Goal: Transaction & Acquisition: Subscribe to service/newsletter

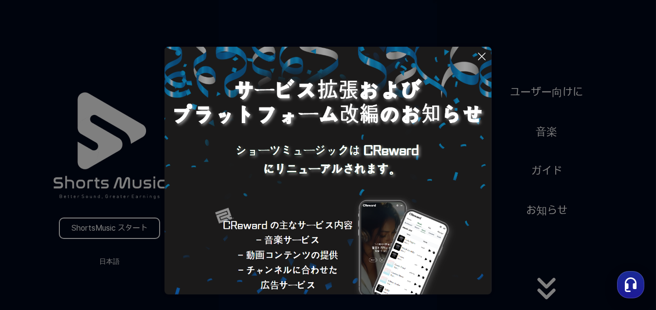
click at [479, 54] on icon at bounding box center [482, 56] width 7 height 7
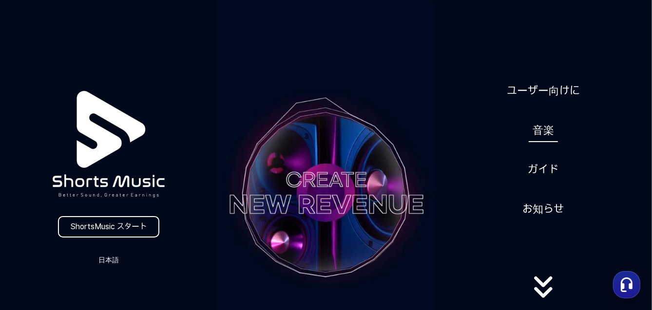
click at [541, 128] on link "音楽" at bounding box center [542, 130] width 29 height 24
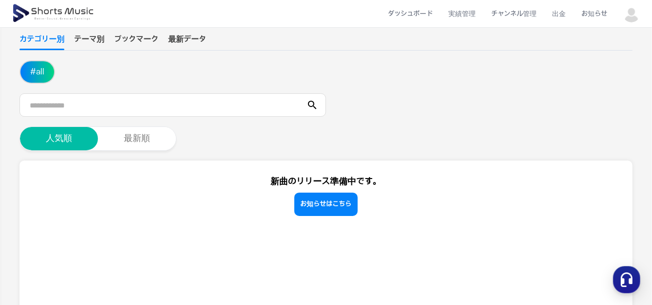
scroll to position [106, 0]
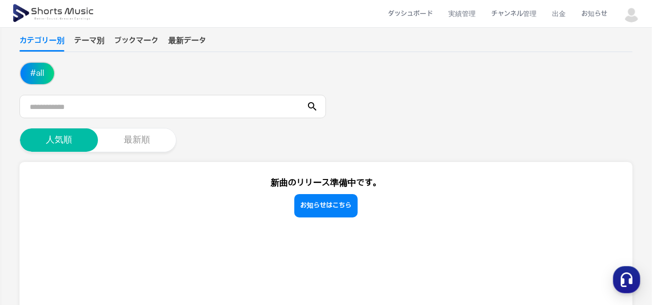
click at [152, 147] on button "最新順" at bounding box center [137, 140] width 78 height 23
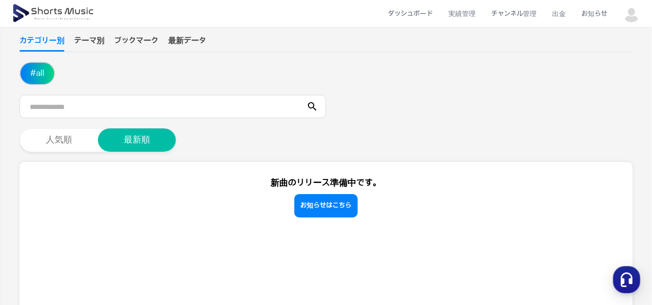
click at [76, 152] on div "音源 ショート動画の制作に使用できる音源です。音源のアップロード方法については、利用ガイドをご覧ください。 ボリュームは15％以上に設定してください。パフォー…" at bounding box center [325, 205] width 613 height 499
drag, startPoint x: 88, startPoint y: 45, endPoint x: 92, endPoint y: 47, distance: 5.0
click at [92, 47] on button "テーマ別" at bounding box center [89, 43] width 30 height 17
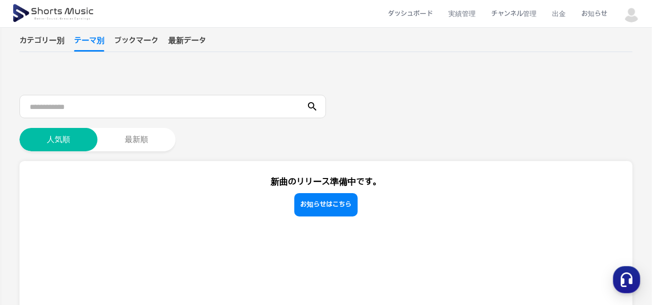
click at [142, 39] on button "ブックマーク" at bounding box center [136, 43] width 44 height 17
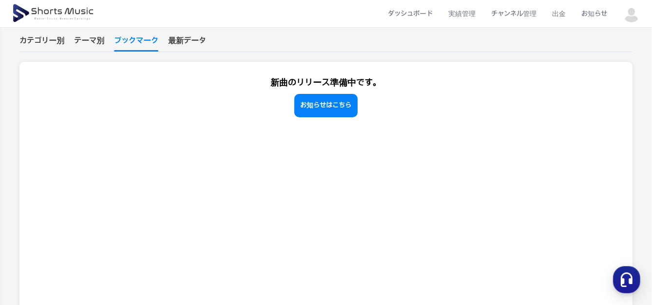
click at [177, 37] on button "最新データ" at bounding box center [187, 43] width 38 height 17
click at [35, 42] on button "カテゴリー別" at bounding box center [41, 43] width 45 height 17
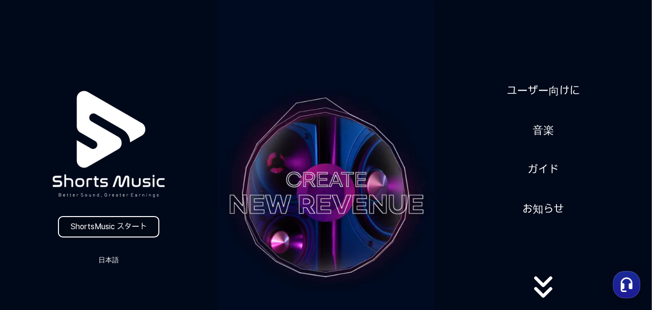
click at [113, 223] on link "ShortsMusic スタート" at bounding box center [108, 226] width 101 height 21
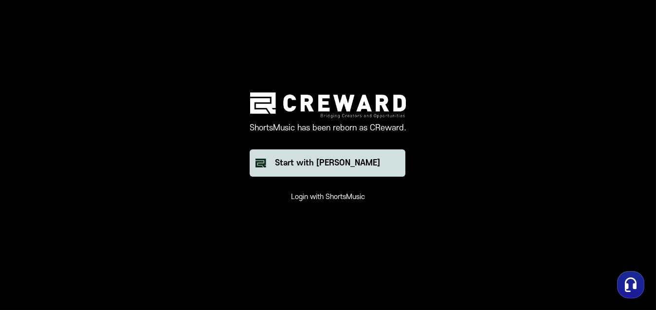
click at [319, 166] on div "Start with [PERSON_NAME]" at bounding box center [327, 163] width 105 height 12
